Goal: Task Accomplishment & Management: Complete application form

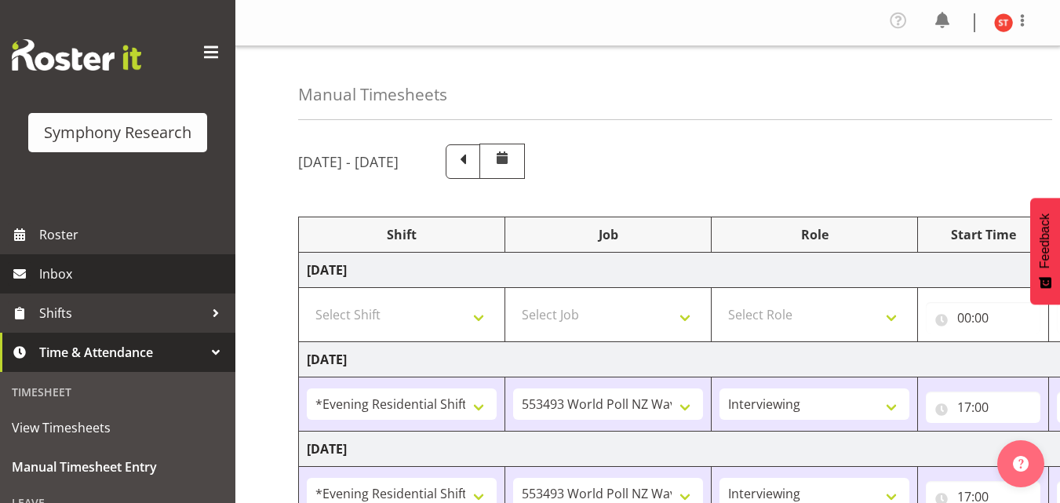
select select "48116"
select select "10527"
select select "47"
select select "48116"
select select "10527"
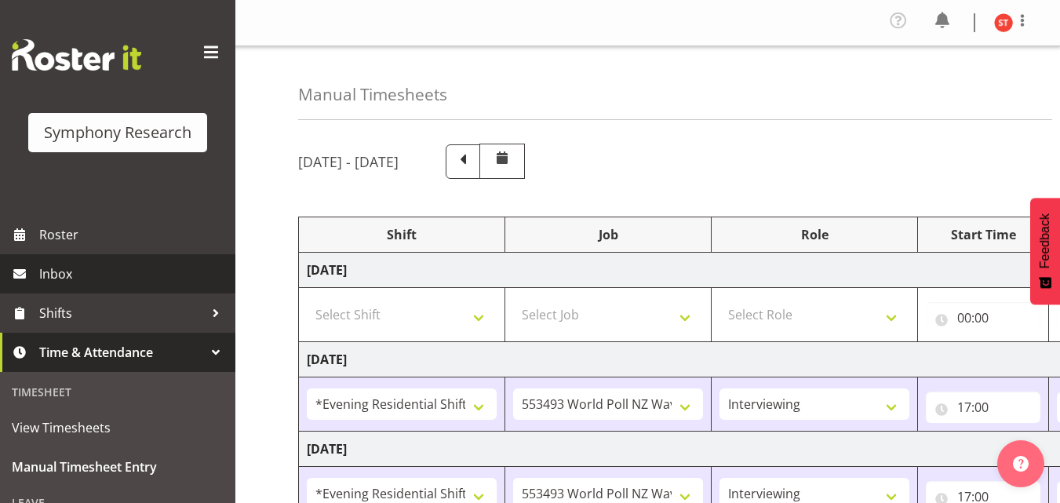
select select "47"
select select "48116"
select select "10527"
select select "47"
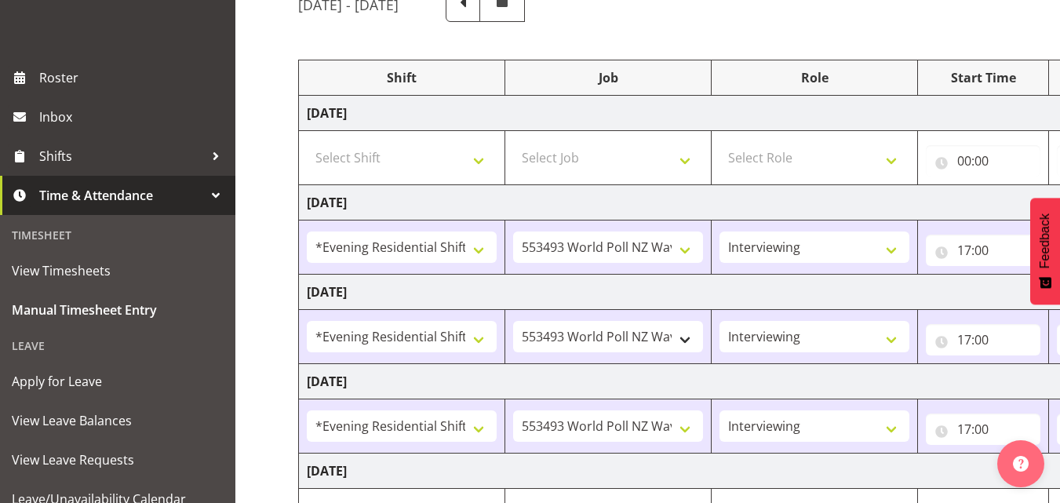
scroll to position [314, 0]
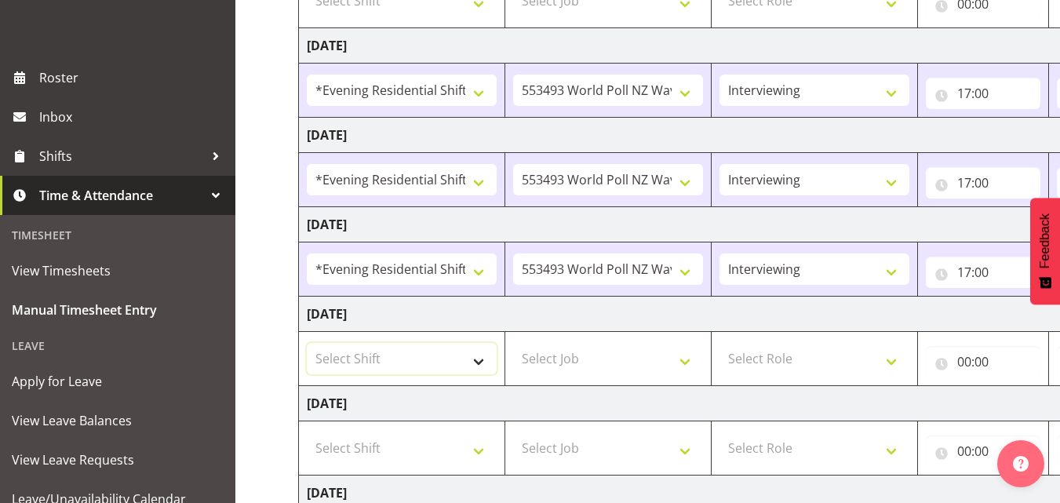
click at [466, 357] on select "Select Shift !!Weekend Residential (Roster IT Shift Label) *Business 9/10am ~ 4…" at bounding box center [402, 358] width 190 height 31
select select "48116"
click at [307, 343] on select "Select Shift !!Weekend Residential (Roster IT Shift Label) *Business 9/10am ~ 4…" at bounding box center [402, 358] width 190 height 31
click at [546, 360] on select "Select Job 550060 IF Admin 553492 World Poll Aus Wave 2 Main 2025 553493 World …" at bounding box center [608, 358] width 190 height 31
select select "10527"
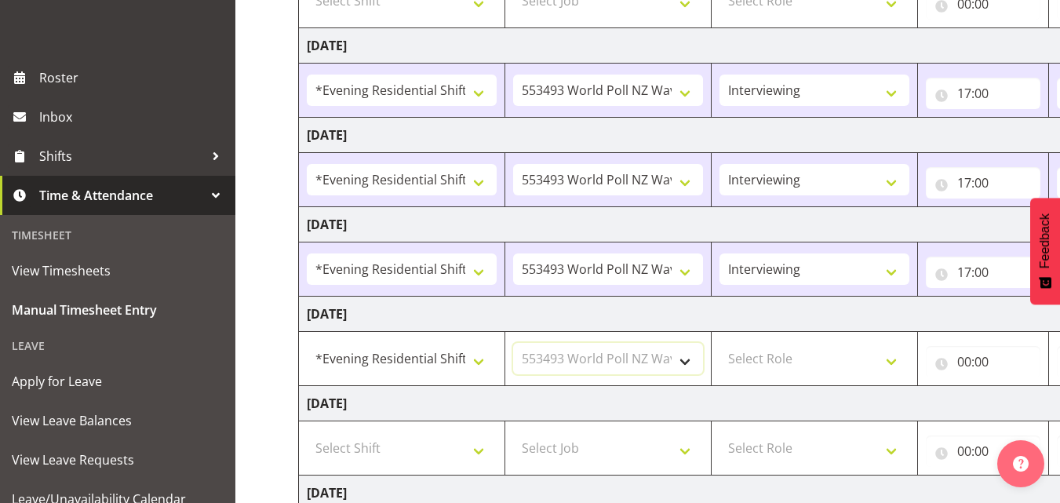
click at [513, 343] on select "Select Job 550060 IF Admin 553492 World Poll Aus Wave 2 Main 2025 553493 World …" at bounding box center [608, 358] width 190 height 31
click at [793, 370] on select "Select Role Briefing Interviewing" at bounding box center [815, 358] width 190 height 31
select select "47"
click at [720, 343] on select "Select Role Briefing Interviewing" at bounding box center [815, 358] width 190 height 31
click at [812, 405] on td "[DATE]" at bounding box center [848, 403] width 1098 height 35
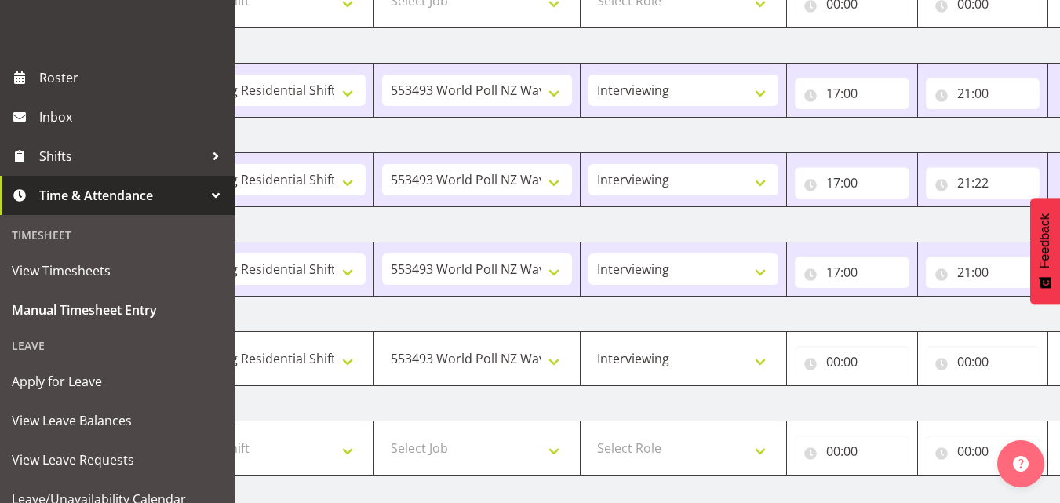
scroll to position [0, 337]
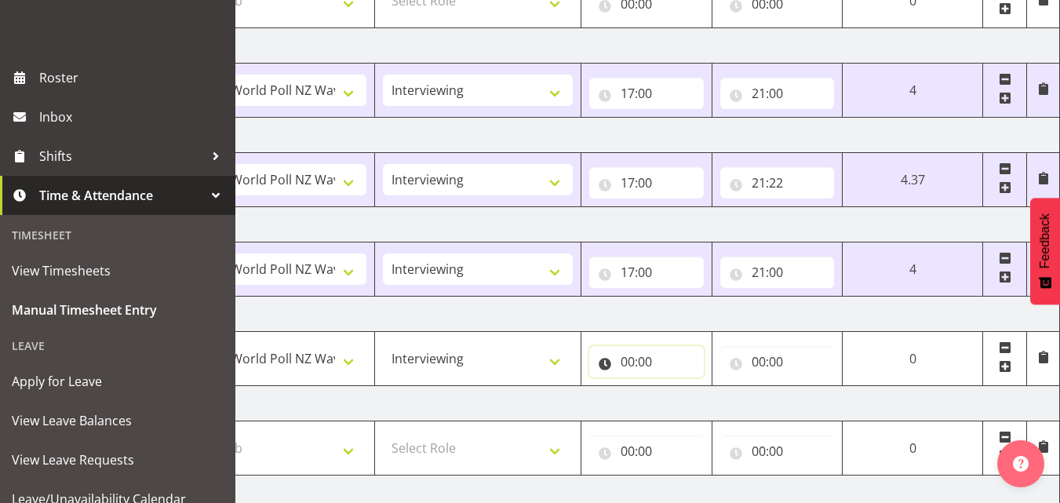
click at [632, 361] on input "00:00" at bounding box center [647, 361] width 115 height 31
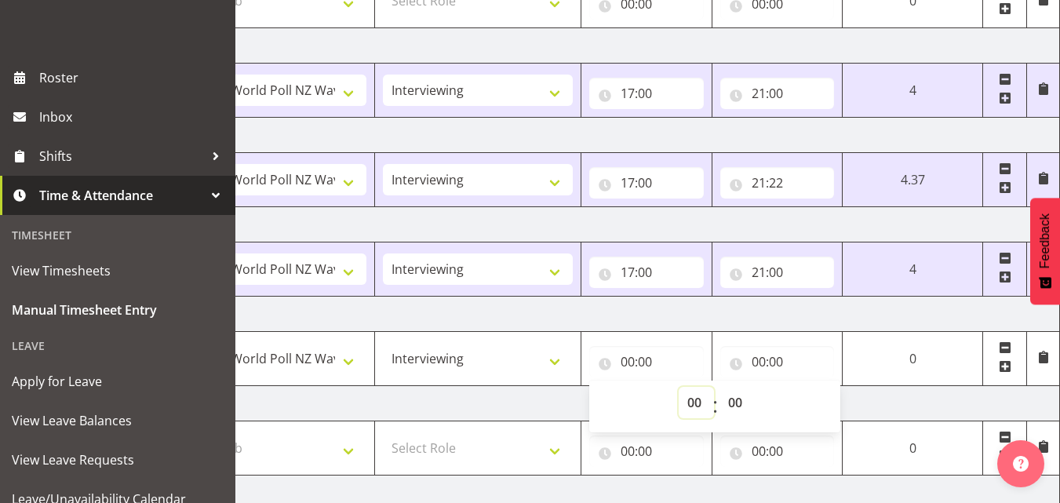
click at [690, 400] on select "00 01 02 03 04 05 06 07 08 09 10 11 12 13 14 15 16 17 18 19 20 21 22 23" at bounding box center [696, 402] width 35 height 31
select select "17"
click at [714, 387] on select "00 01 02 03 04 05 06 07 08 09 10 11 12 13 14 15 16 17 18 19 20 21 22 23" at bounding box center [696, 402] width 35 height 31
type input "17:00"
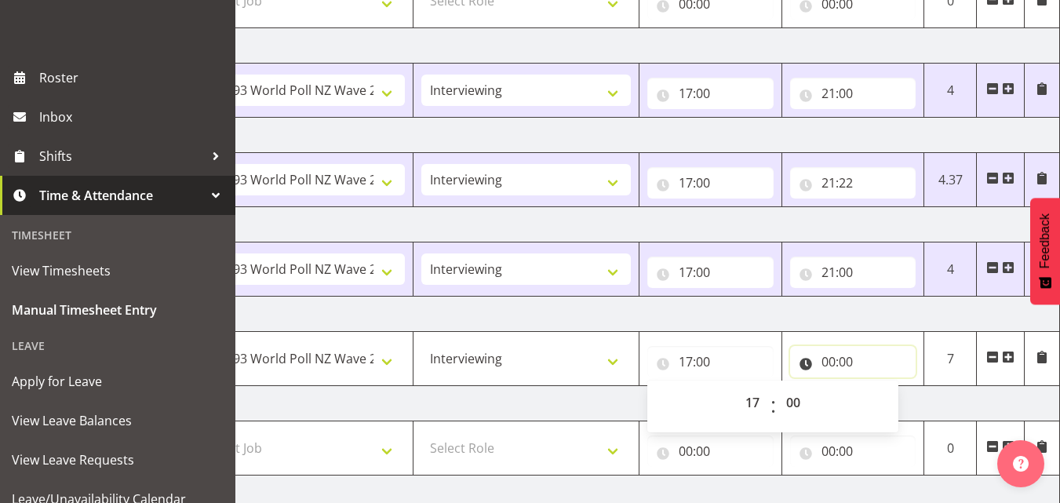
click at [823, 360] on input "00:00" at bounding box center [853, 361] width 126 height 31
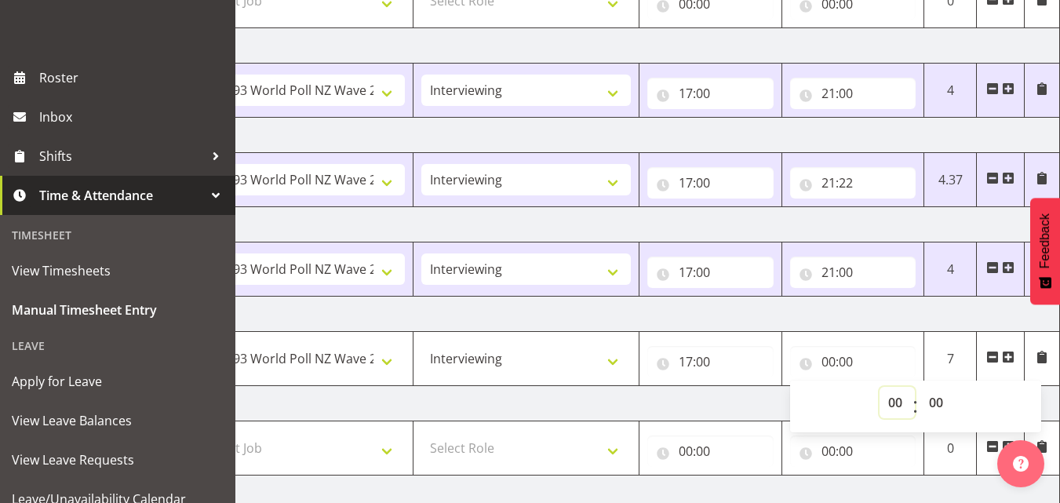
click at [897, 404] on select "00 01 02 03 04 05 06 07 08 09 10 11 12 13 14 15 16 17 18 19 20 21 22 23" at bounding box center [897, 402] width 35 height 31
select select "21"
click at [880, 387] on select "00 01 02 03 04 05 06 07 08 09 10 11 12 13 14 15 16 17 18 19 20 21 22 23" at bounding box center [897, 402] width 35 height 31
type input "21:00"
click at [942, 400] on select "00 01 02 03 04 05 06 07 08 09 10 11 12 13 14 15 16 17 18 19 20 21 22 23 24 25 2…" at bounding box center [938, 402] width 35 height 31
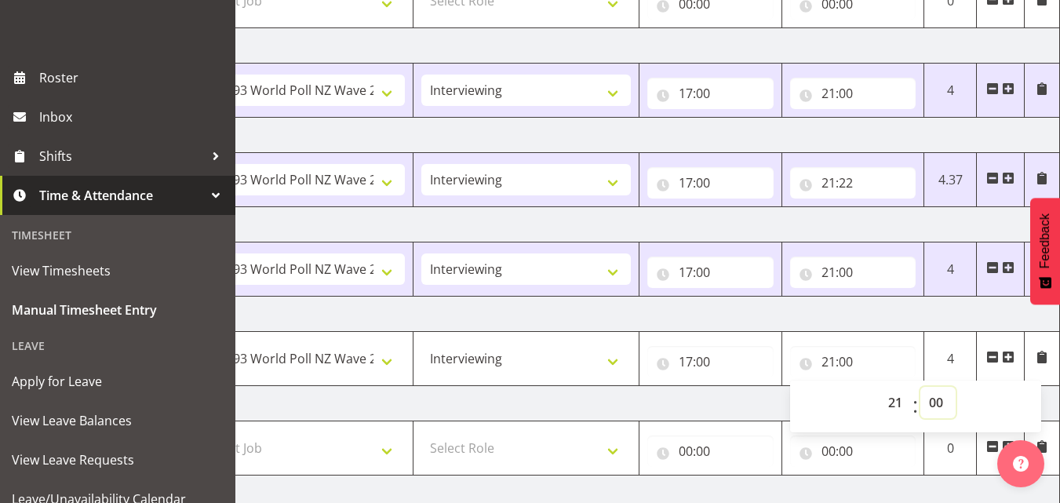
select select "38"
click at [921, 387] on select "00 01 02 03 04 05 06 07 08 09 10 11 12 13 14 15 16 17 18 19 20 21 22 23 24 25 2…" at bounding box center [938, 402] width 35 height 31
type input "21:38"
click at [764, 402] on td "[DATE]" at bounding box center [511, 403] width 1098 height 35
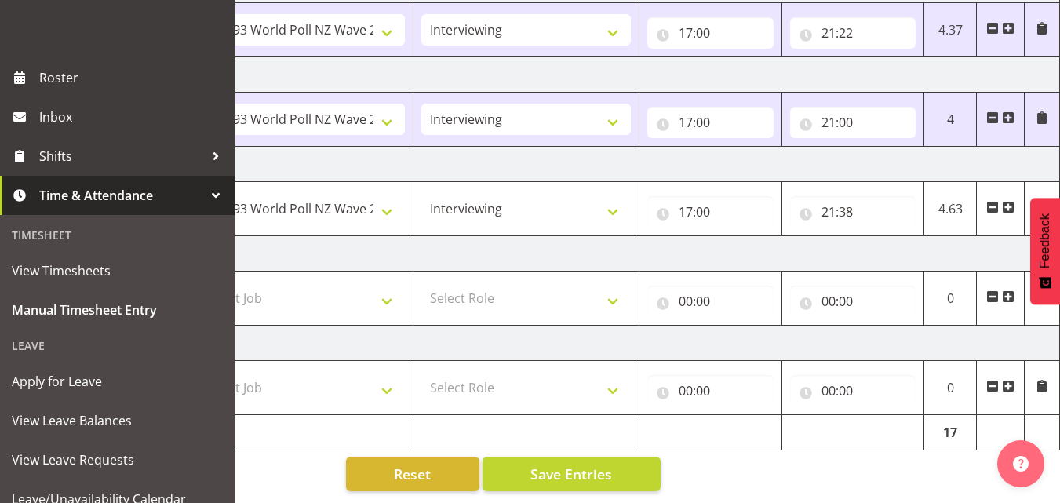
scroll to position [476, 0]
click at [563, 464] on span "Save Entries" at bounding box center [572, 474] width 82 height 20
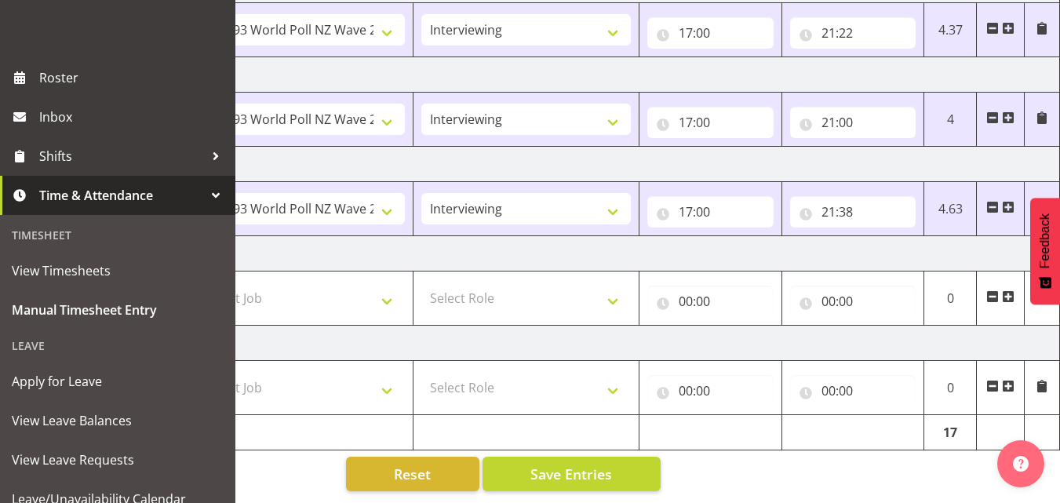
click at [704, 469] on div "[DATE] - [DATE] Shift Job Role Start Time End Time Total [DATE] Select Shift !!…" at bounding box center [343, 85] width 762 height 835
click at [582, 465] on span "Save Entries" at bounding box center [572, 474] width 82 height 20
